Goal: Check status: Check status

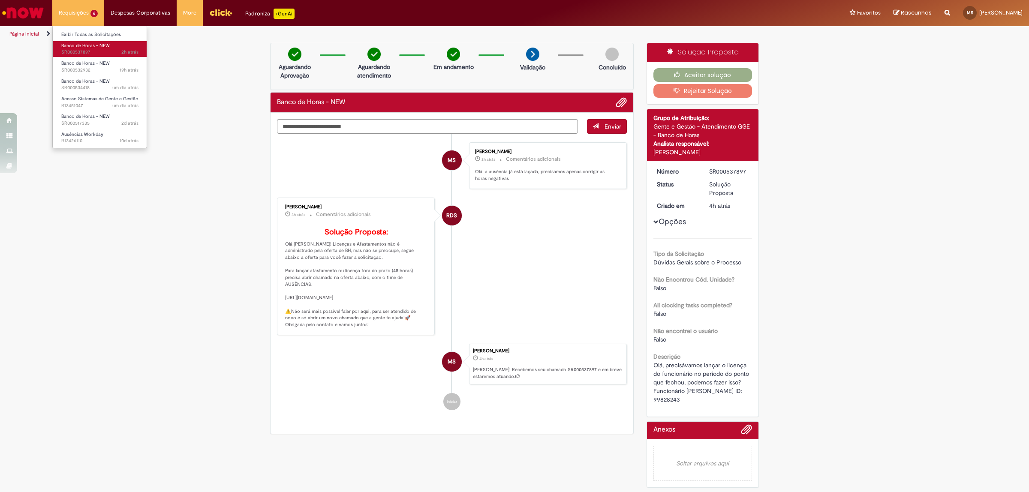
click at [95, 48] on span "Banco de Horas - NEW" at bounding box center [85, 45] width 48 height 6
click at [102, 75] on li "Banco de Horas - NEW um dia atrás um dia atrás SR000534418" at bounding box center [100, 84] width 94 height 18
click at [96, 69] on span "19h atrás 19 horas atrás SR000532932" at bounding box center [99, 70] width 77 height 7
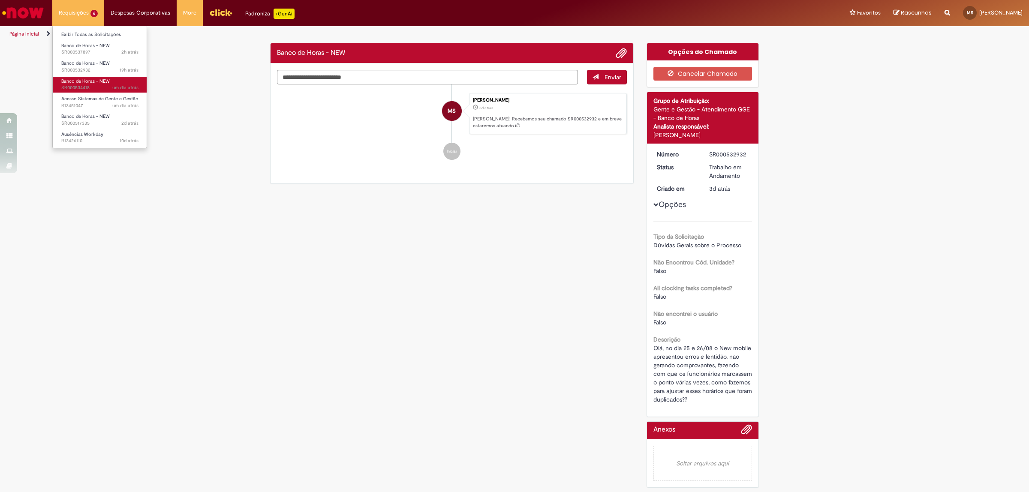
click at [108, 81] on span "Banco de Horas - NEW" at bounding box center [85, 81] width 48 height 6
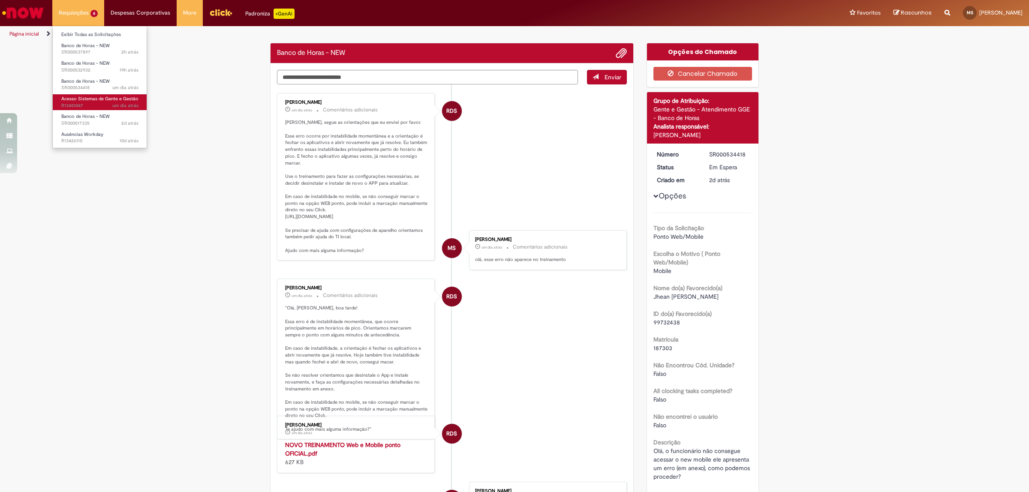
click at [101, 103] on span "um dia atrás um dia atrás R13451047" at bounding box center [99, 105] width 77 height 7
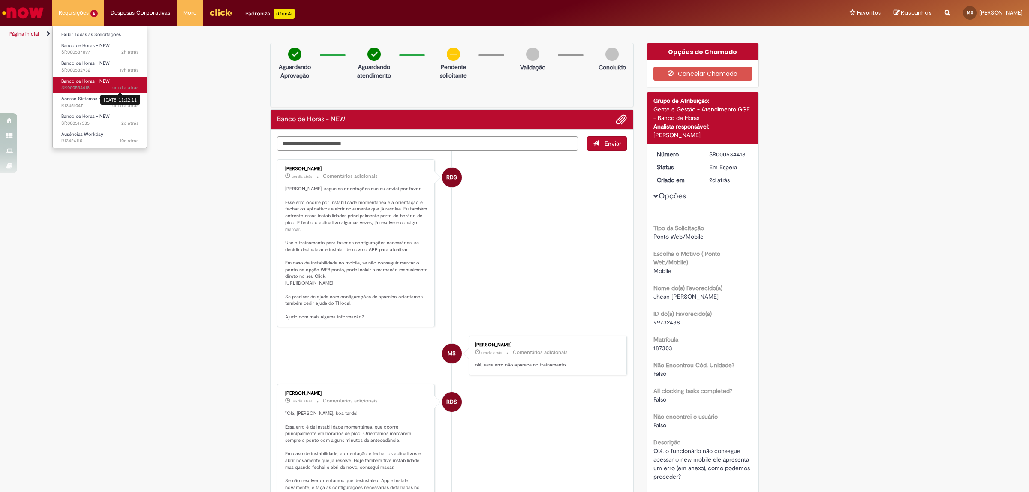
click at [112, 84] on span "um dia atrás" at bounding box center [125, 87] width 26 height 6
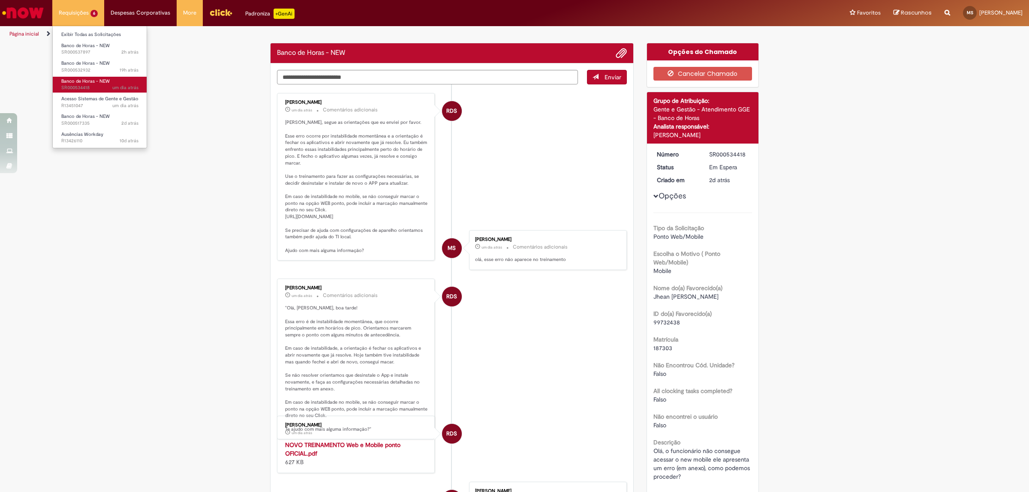
click at [90, 79] on span "Banco de Horas - NEW" at bounding box center [85, 81] width 48 height 6
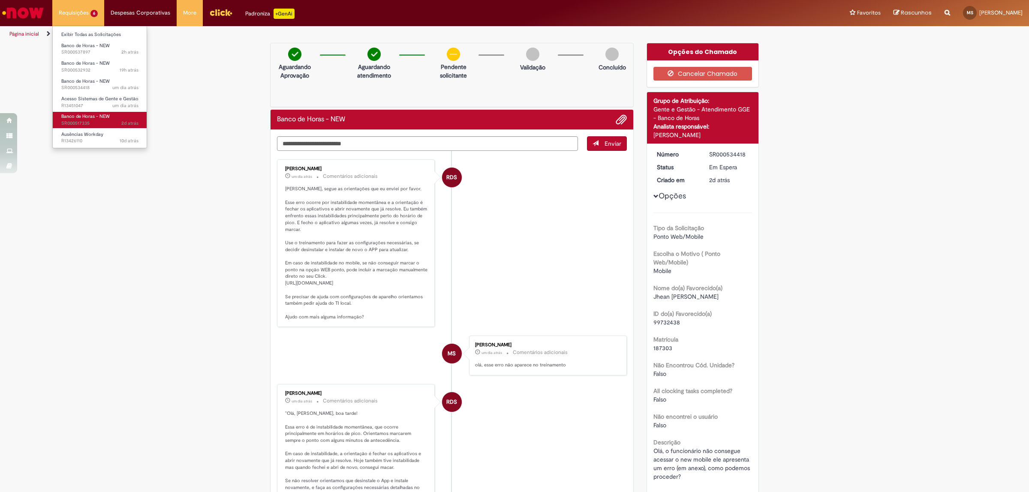
click at [76, 115] on span "Banco de Horas - NEW" at bounding box center [85, 116] width 48 height 6
